Goal: Task Accomplishment & Management: Use online tool/utility

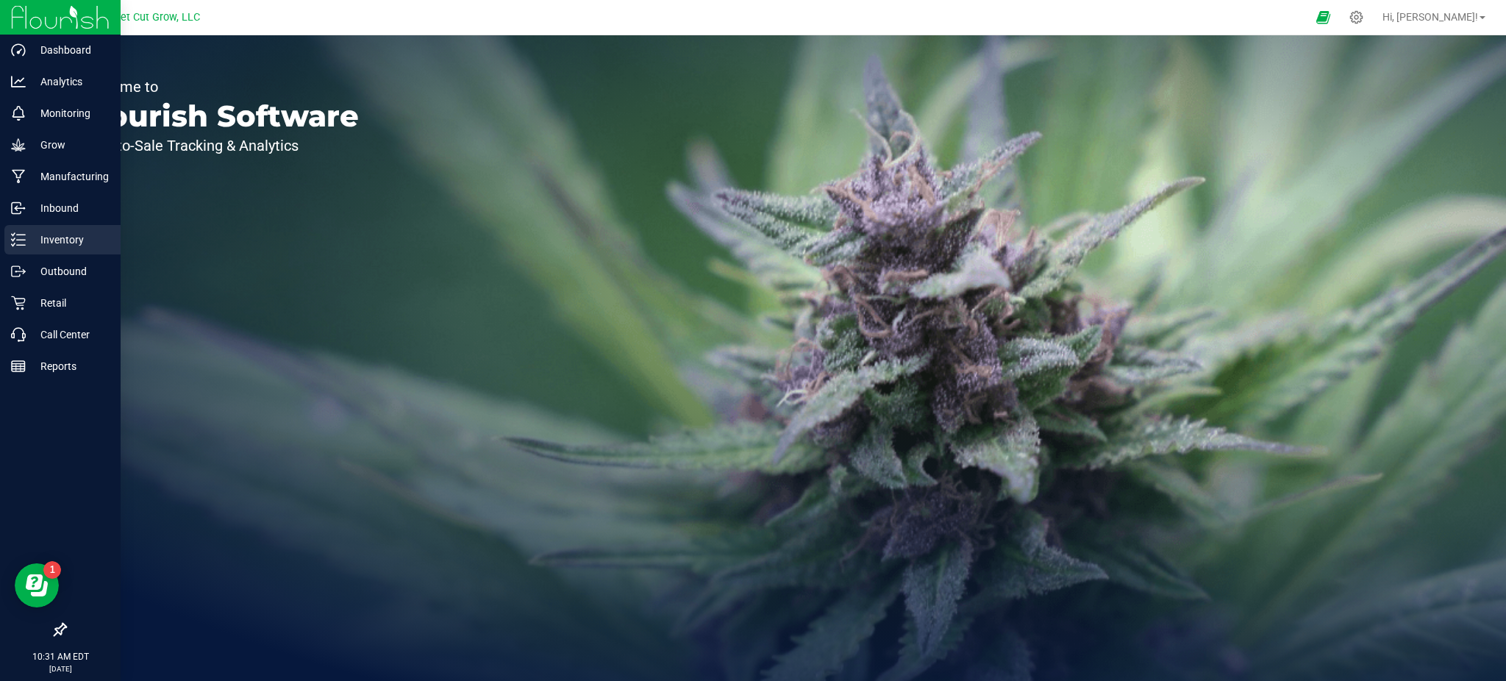
click at [75, 243] on p "Inventory" at bounding box center [70, 240] width 88 height 18
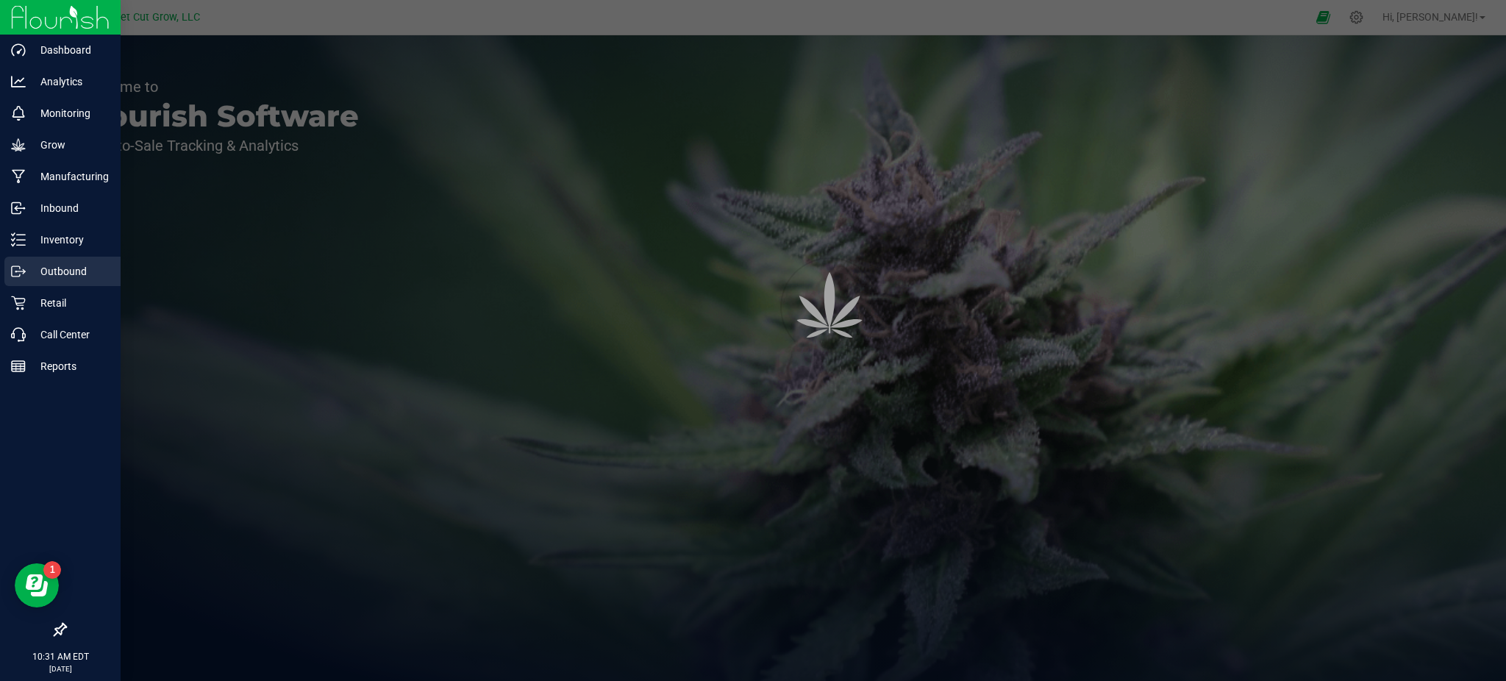
click at [72, 268] on p "Outbound" at bounding box center [70, 271] width 88 height 18
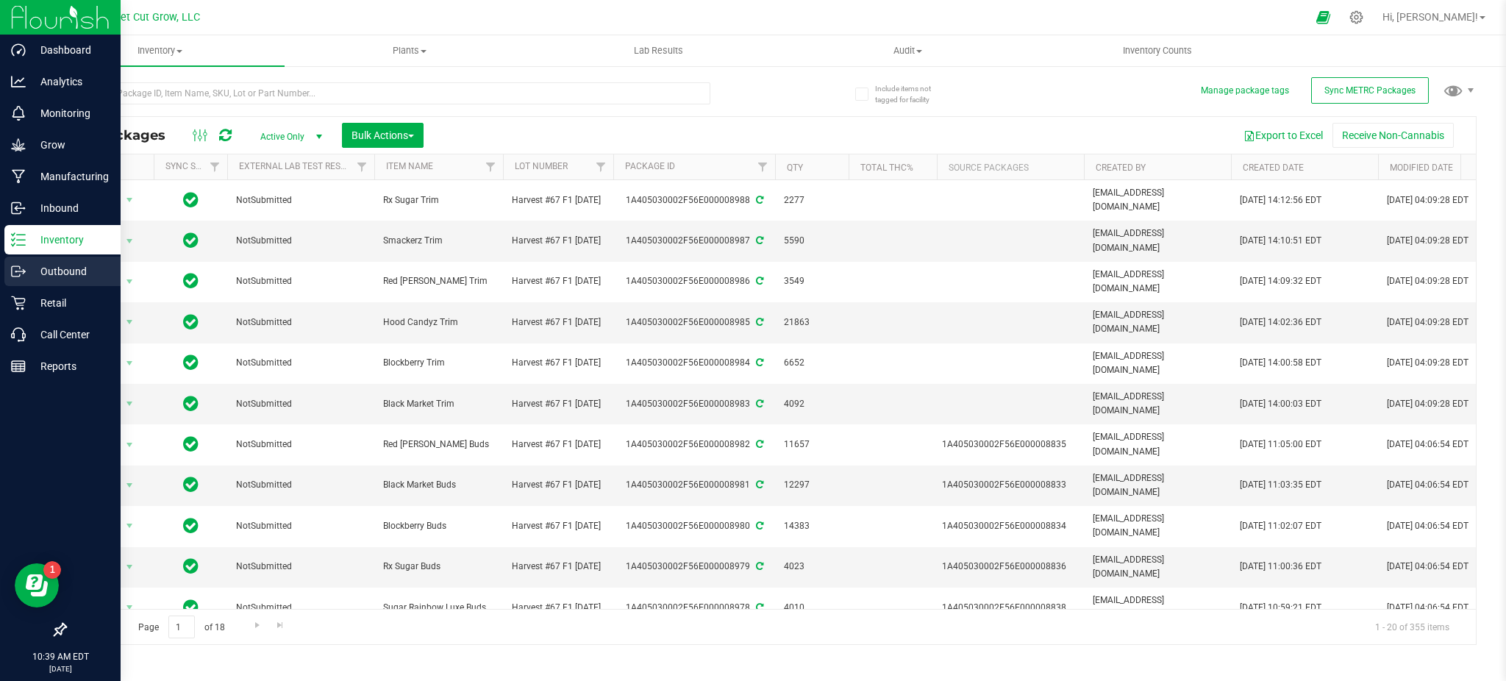
drag, startPoint x: 27, startPoint y: 253, endPoint x: 12, endPoint y: 268, distance: 21.3
click at [12, 268] on icon at bounding box center [16, 271] width 8 height 10
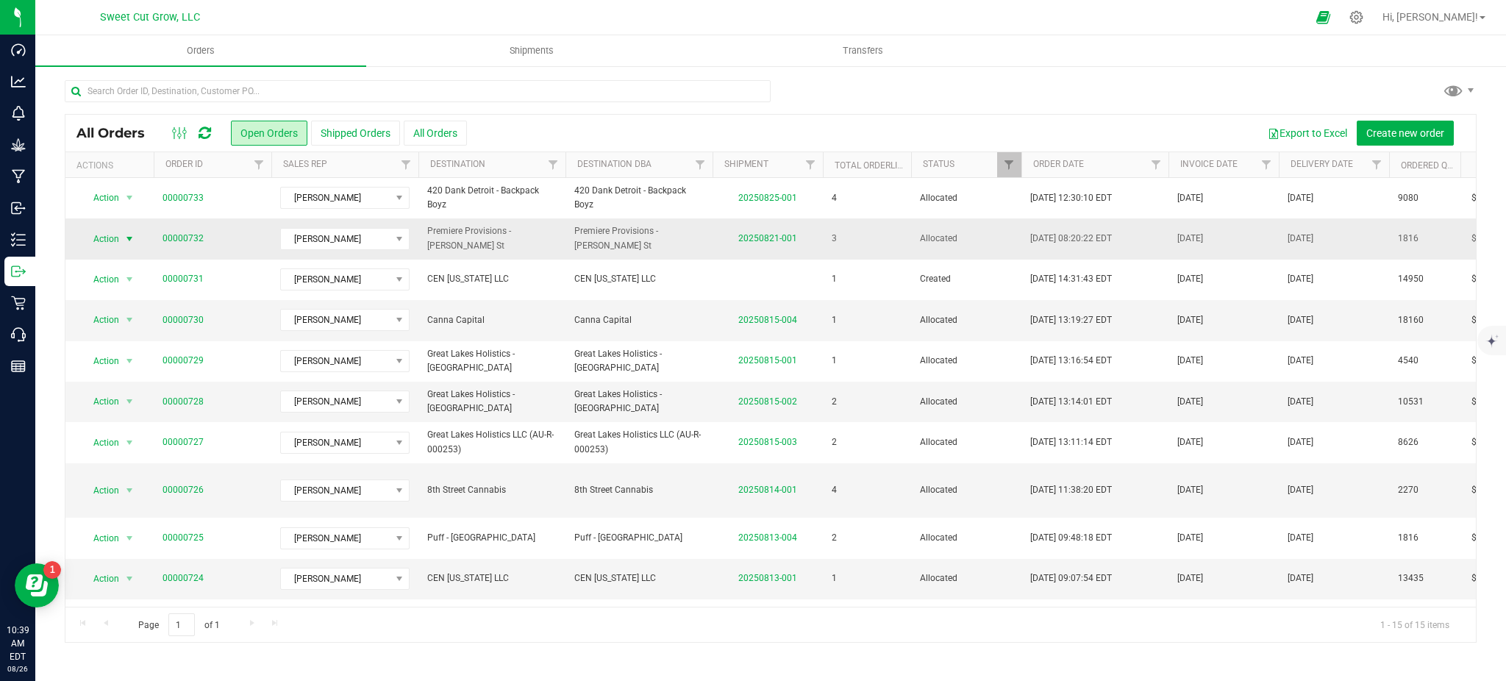
click at [122, 237] on span "select" at bounding box center [130, 239] width 18 height 21
click at [126, 435] on li "Print invoice" at bounding box center [136, 435] width 110 height 22
